Goal: Task Accomplishment & Management: Manage account settings

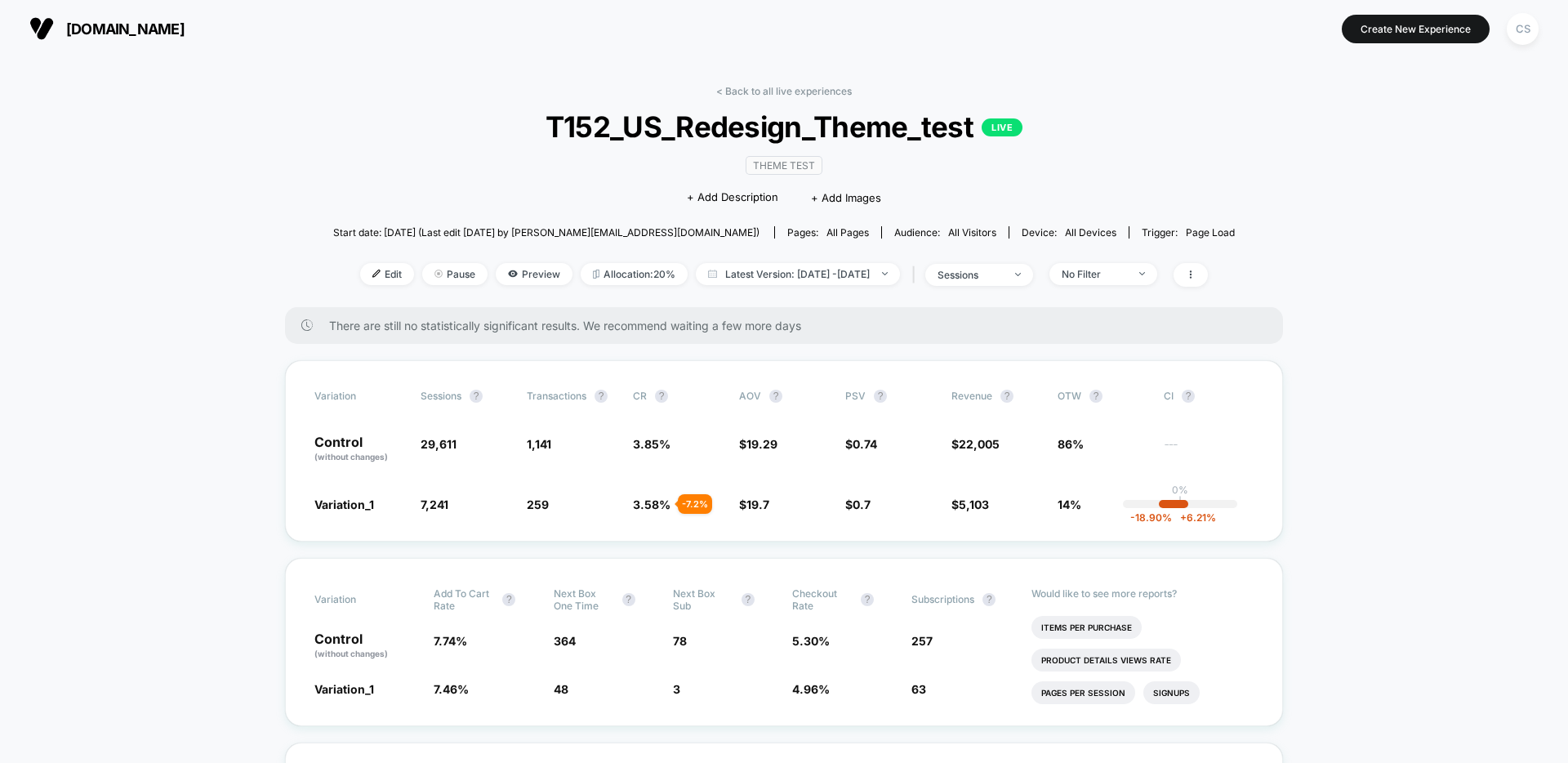
scroll to position [31, 0]
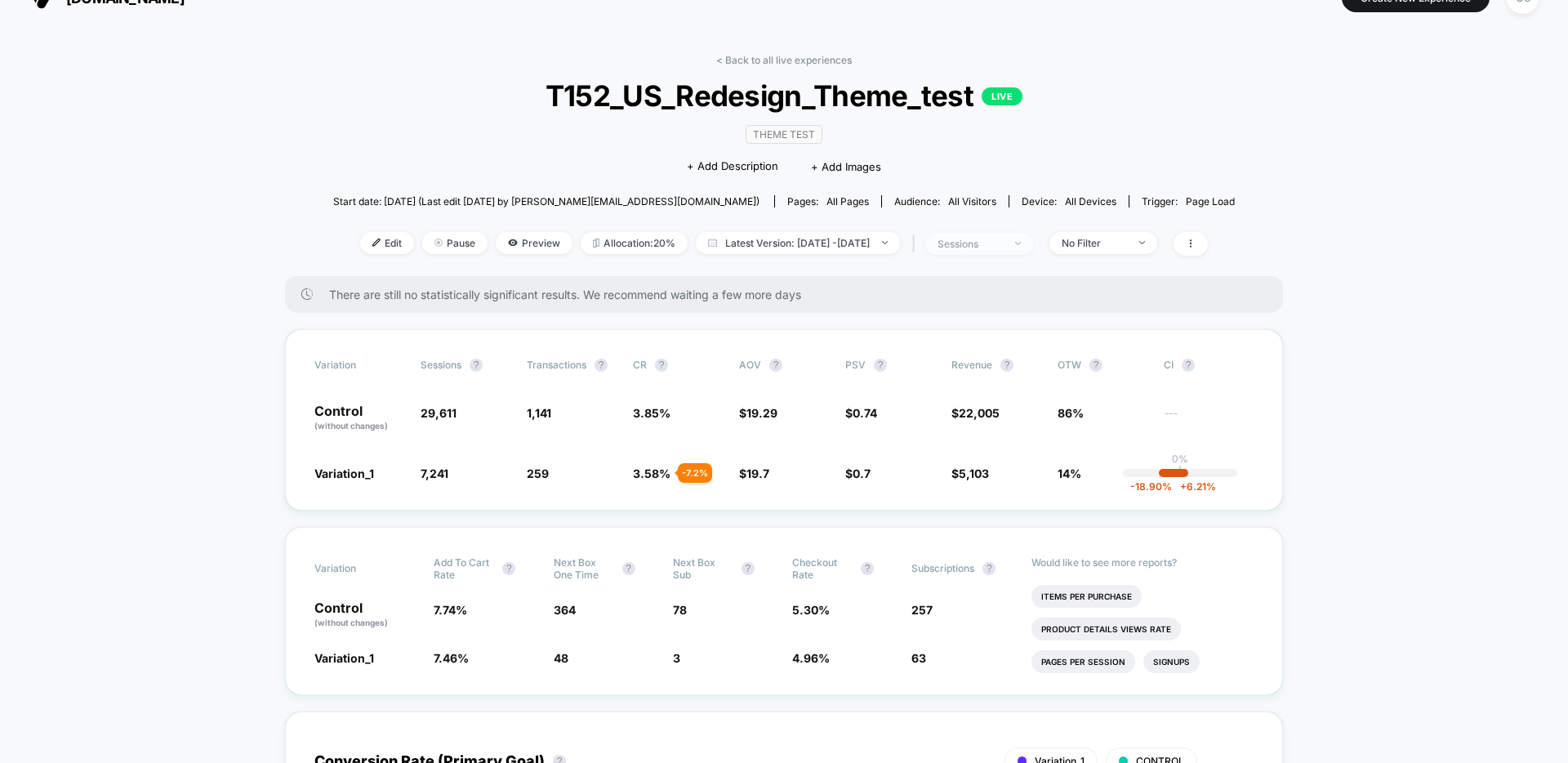
click at [1003, 240] on div "sessions" at bounding box center [969, 244] width 65 height 13
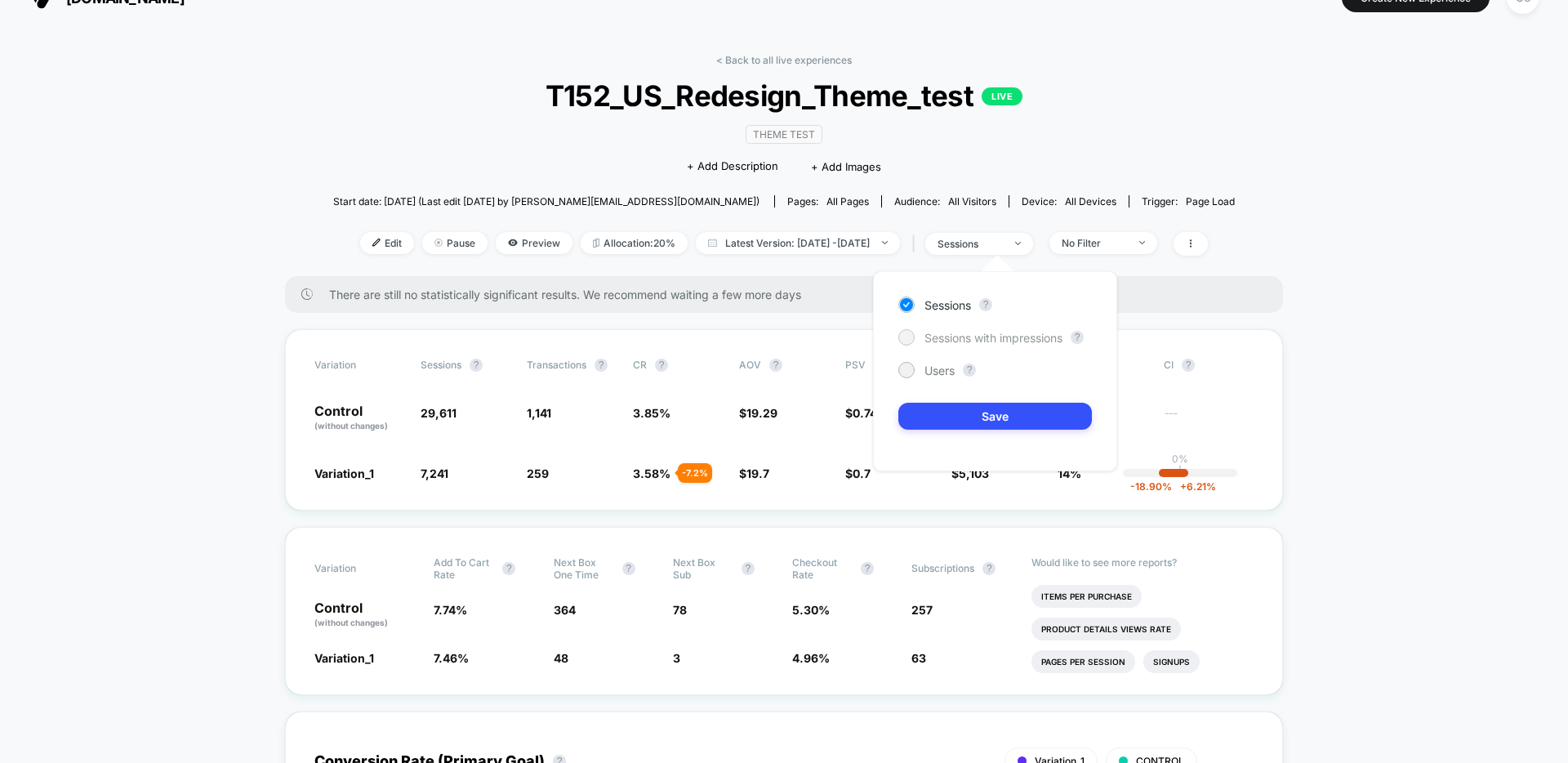
click at [1014, 331] on span "Sessions with impressions" at bounding box center [994, 338] width 138 height 14
click at [1018, 414] on button "Save" at bounding box center [995, 416] width 193 height 27
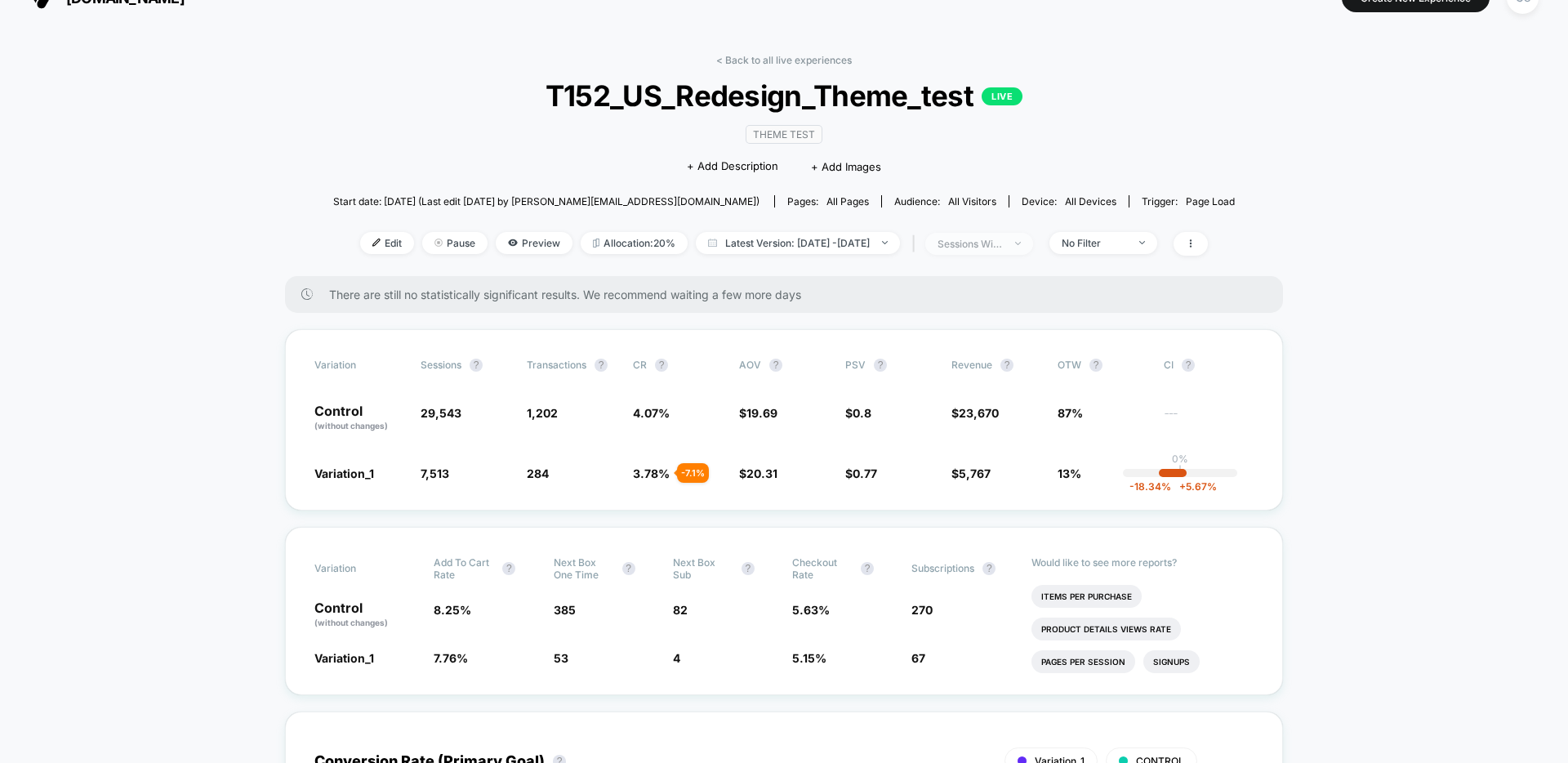
click at [991, 239] on div "sessions with impression" at bounding box center [969, 244] width 65 height 13
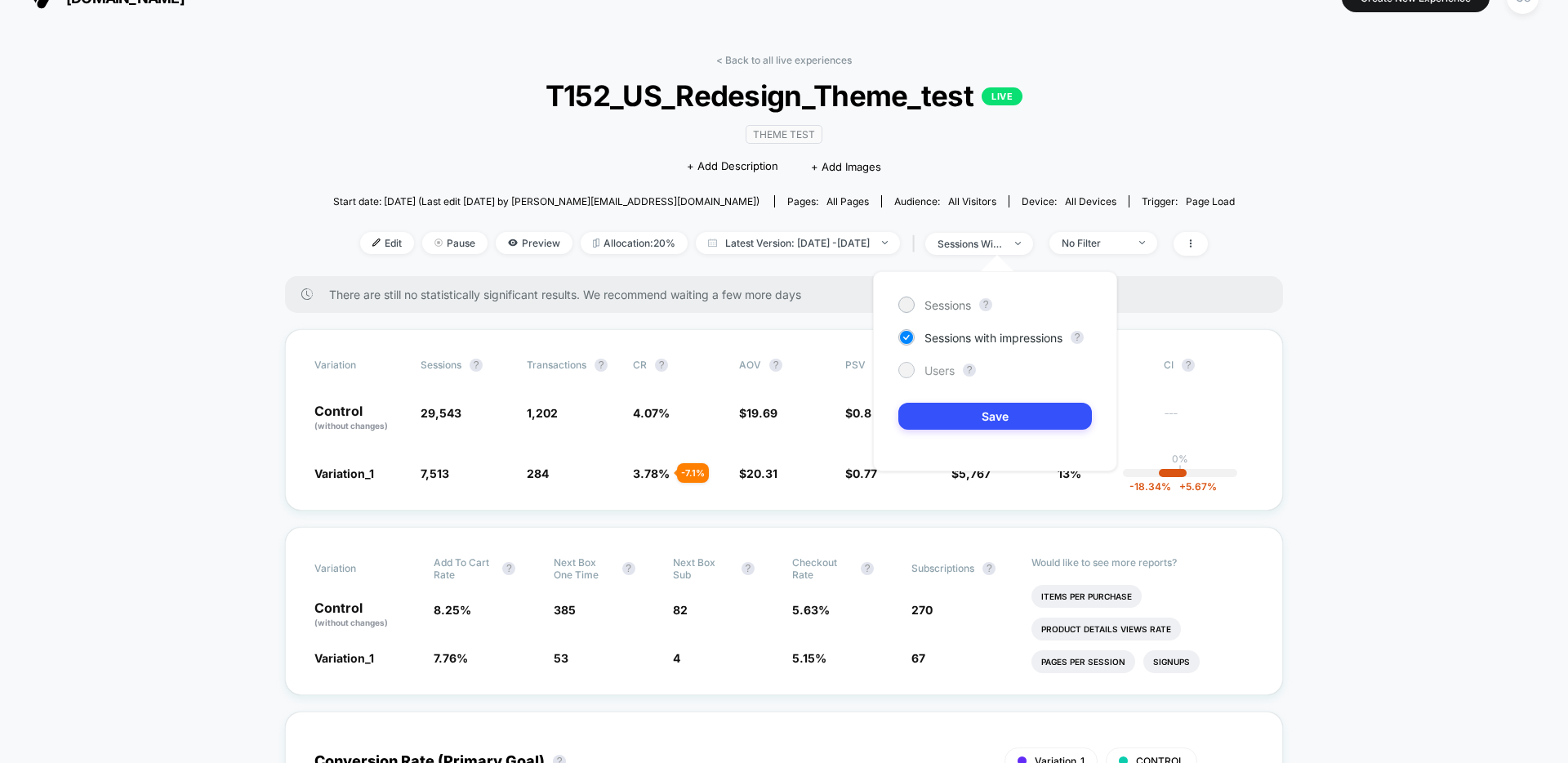
click at [951, 368] on span "Users" at bounding box center [939, 371] width 30 height 14
click at [1029, 414] on button "Save" at bounding box center [995, 416] width 193 height 27
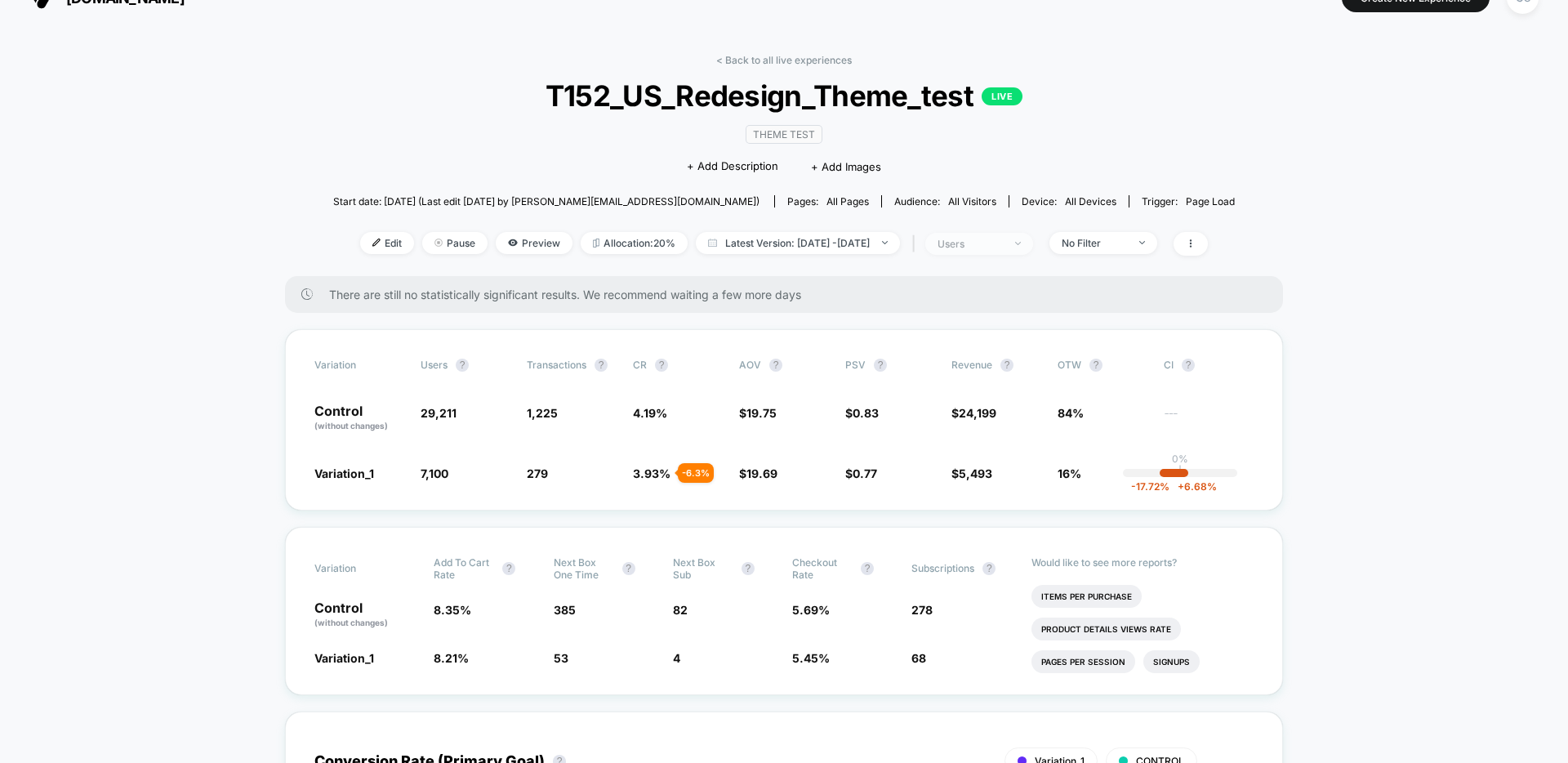
click at [1003, 242] on div "users" at bounding box center [969, 244] width 65 height 13
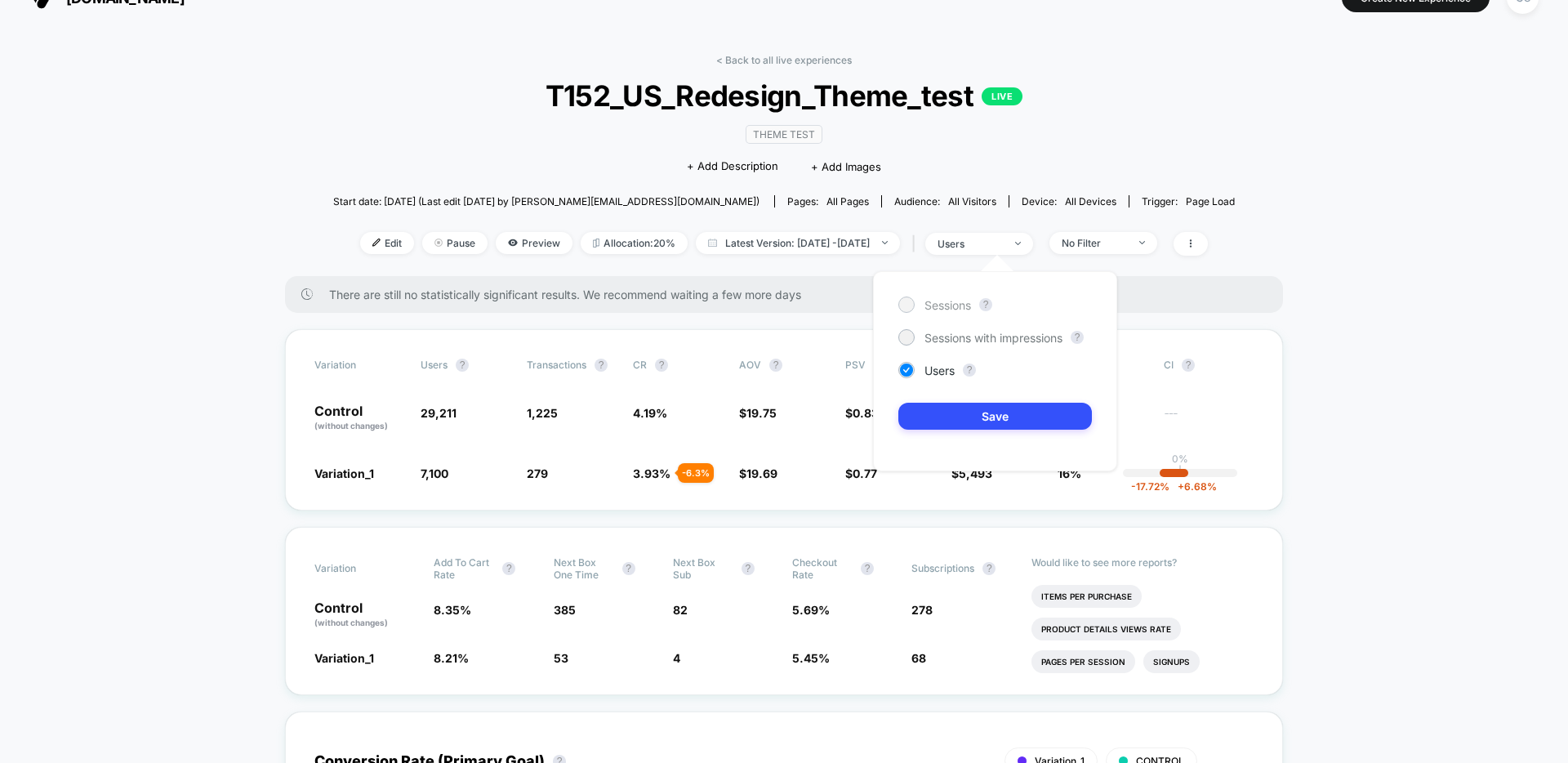
click at [910, 305] on div at bounding box center [906, 304] width 13 height 13
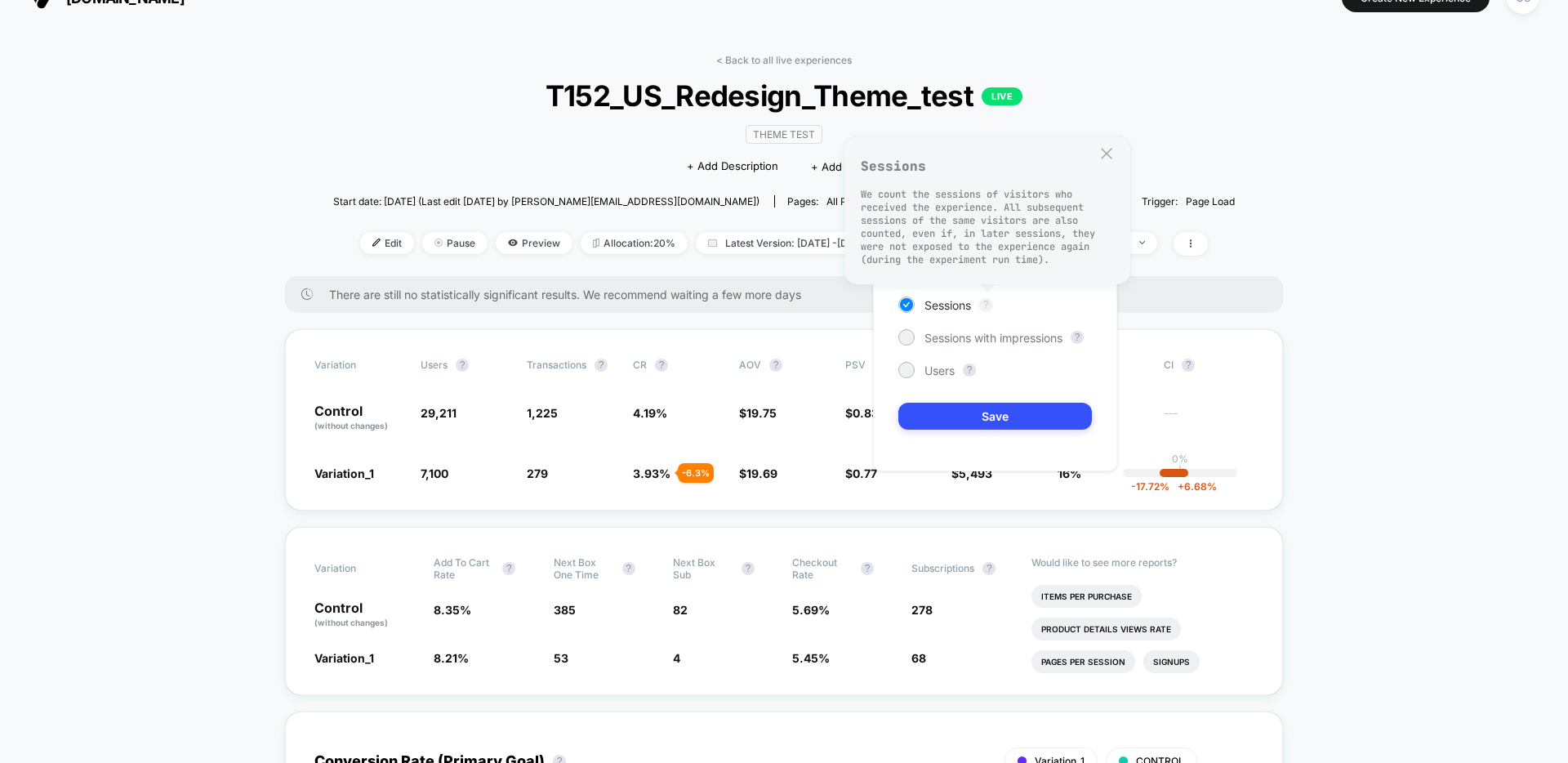
click at [983, 308] on button "?" at bounding box center [985, 304] width 13 height 13
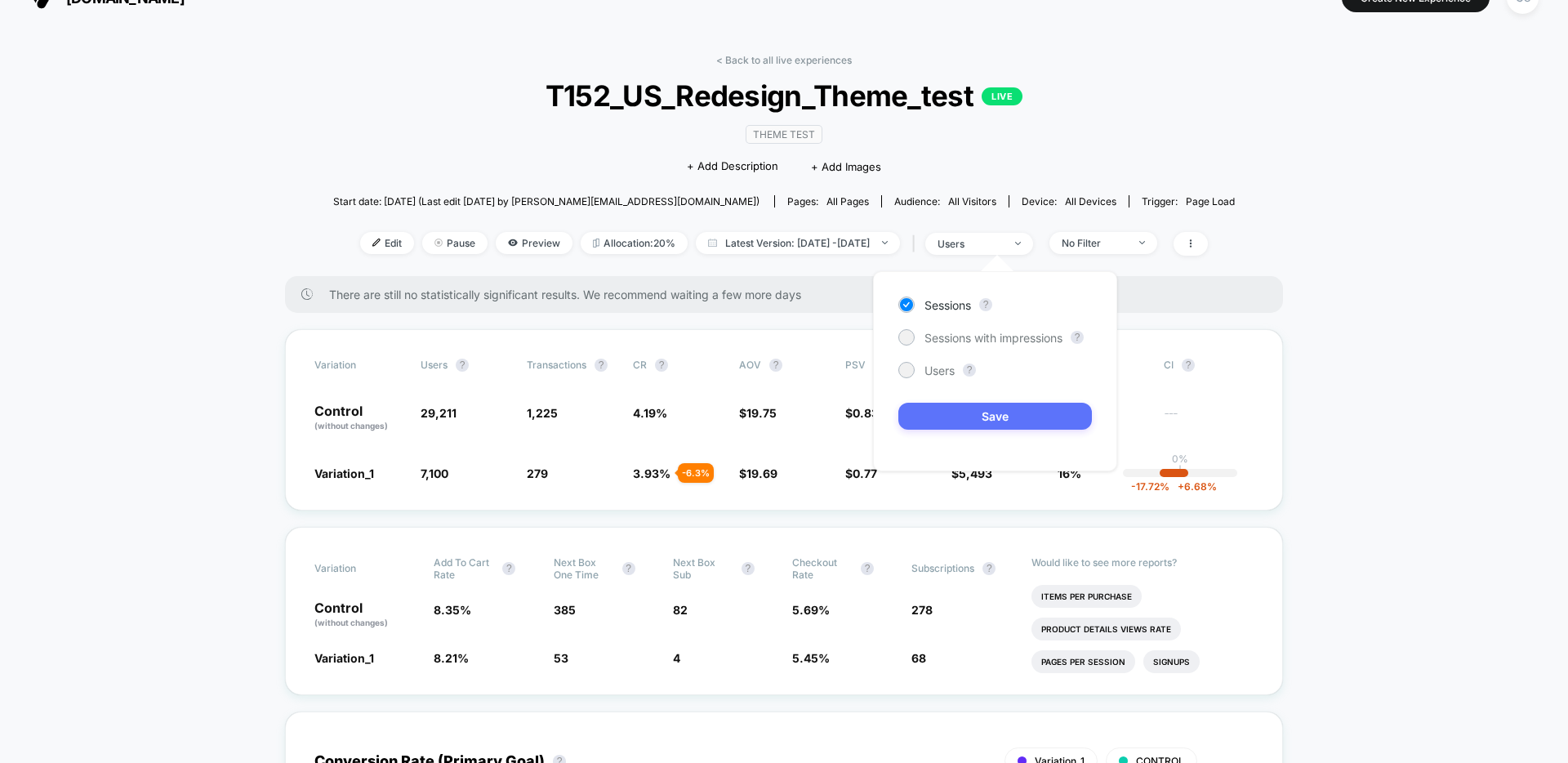
click at [997, 420] on button "Save" at bounding box center [995, 416] width 193 height 27
